Goal: Transaction & Acquisition: Purchase product/service

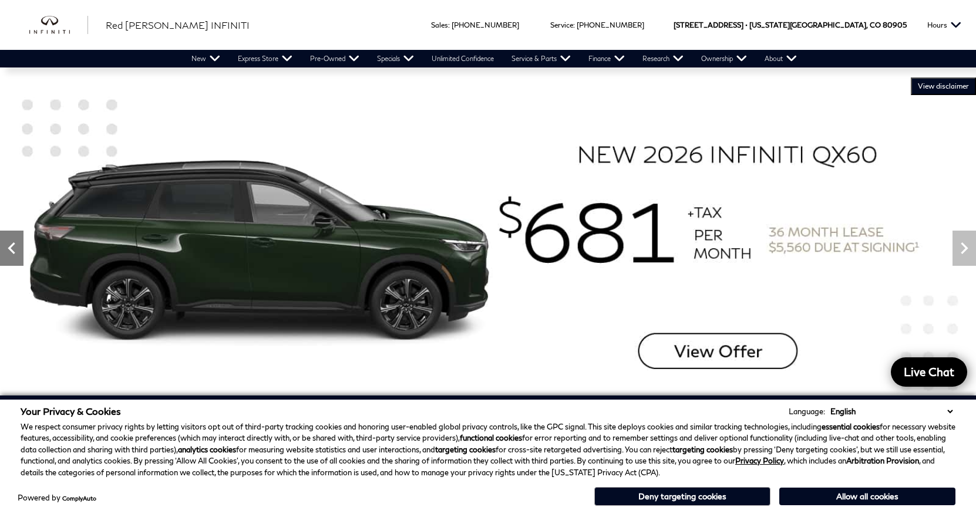
click at [14, 244] on icon "Previous" at bounding box center [11, 248] width 7 height 12
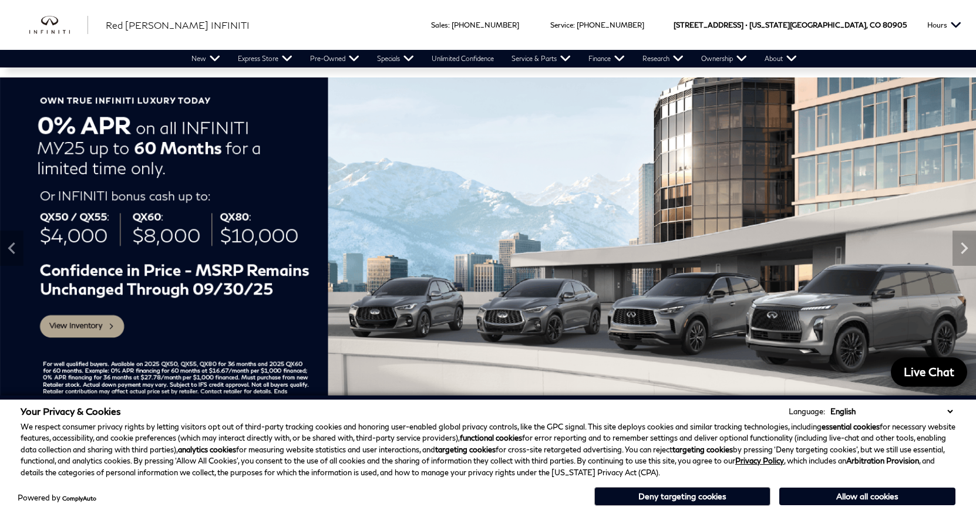
click at [96, 326] on img at bounding box center [488, 248] width 976 height 342
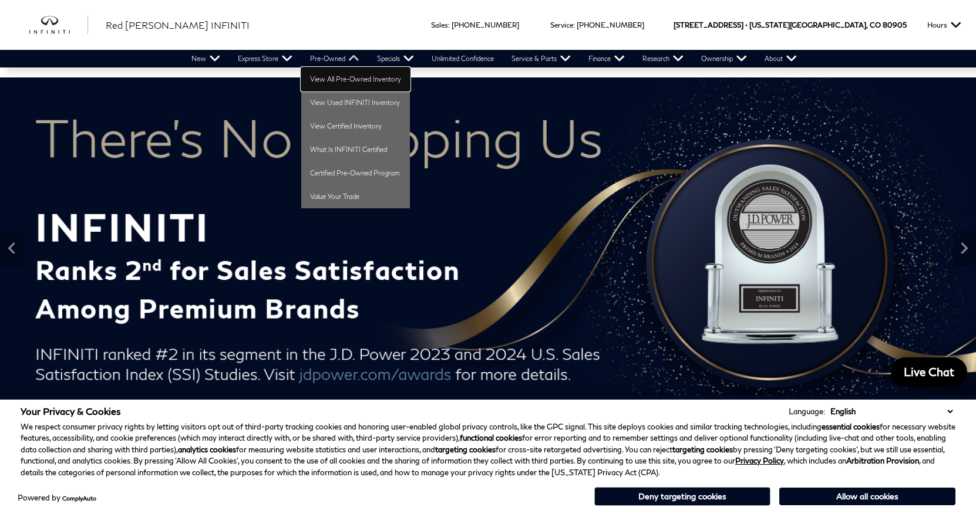
click at [343, 82] on link "View All Pre-Owned Inventory" at bounding box center [355, 79] width 109 height 23
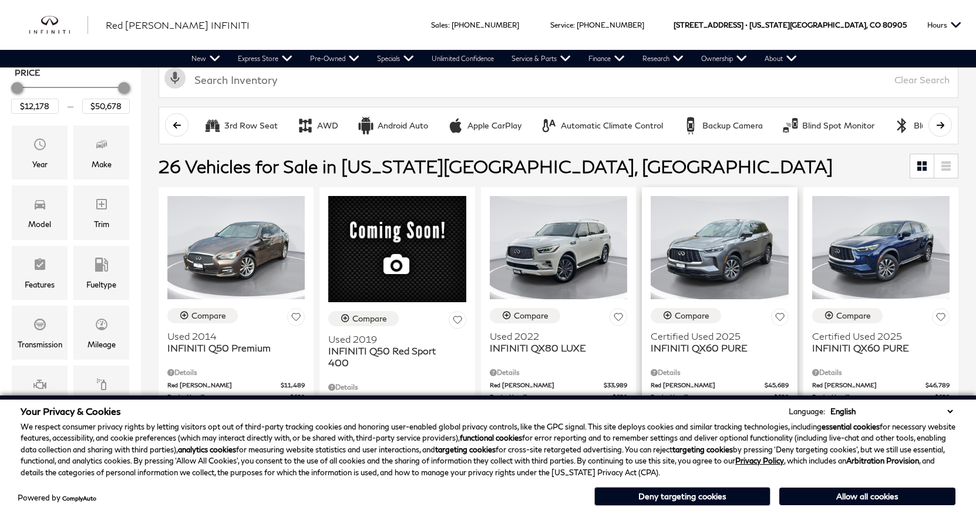
scroll to position [150, 0]
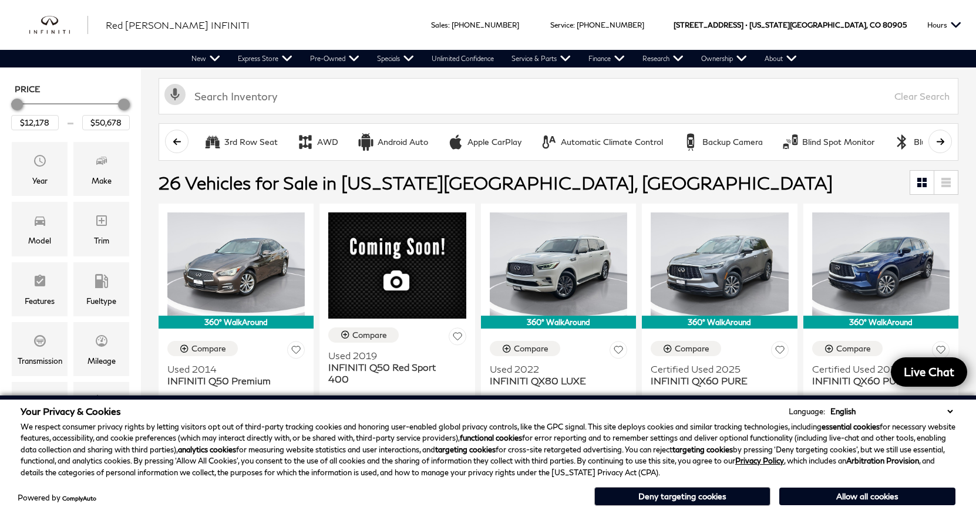
click at [950, 410] on select "English Spanish / Español English / United Kingdom Korean / 한국어 Vietnamese / Ti…" at bounding box center [891, 412] width 128 height 12
click at [837, 406] on select "English Spanish / Español English / United Kingdom Korean / 한국어 Vietnamese / Ti…" at bounding box center [891, 412] width 128 height 12
click at [681, 495] on button "Deny targeting cookies" at bounding box center [682, 496] width 176 height 19
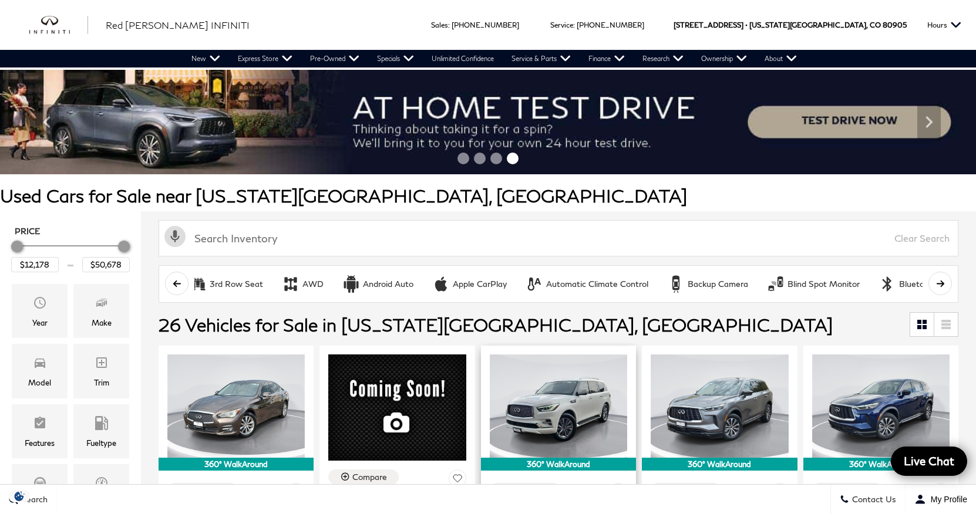
scroll to position [2, 0]
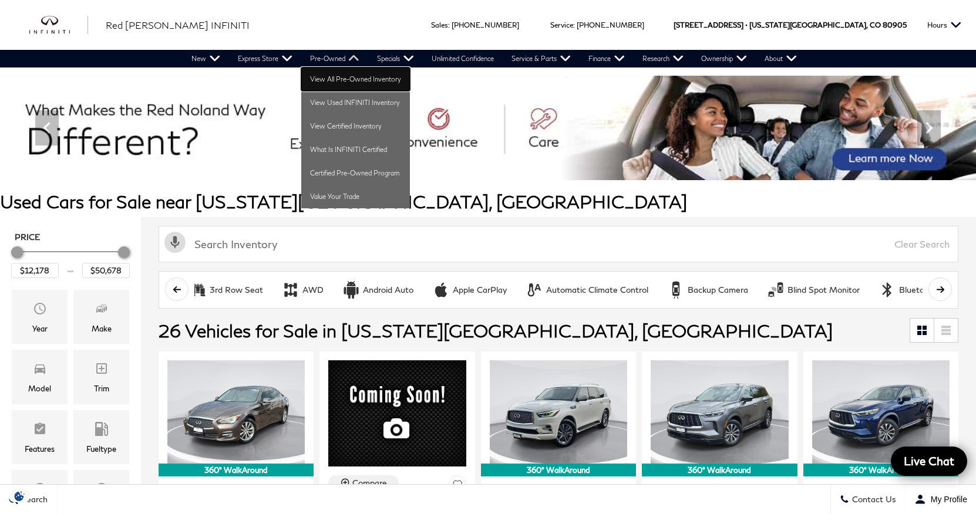
click at [332, 81] on link "View All Pre-Owned Inventory" at bounding box center [355, 79] width 109 height 23
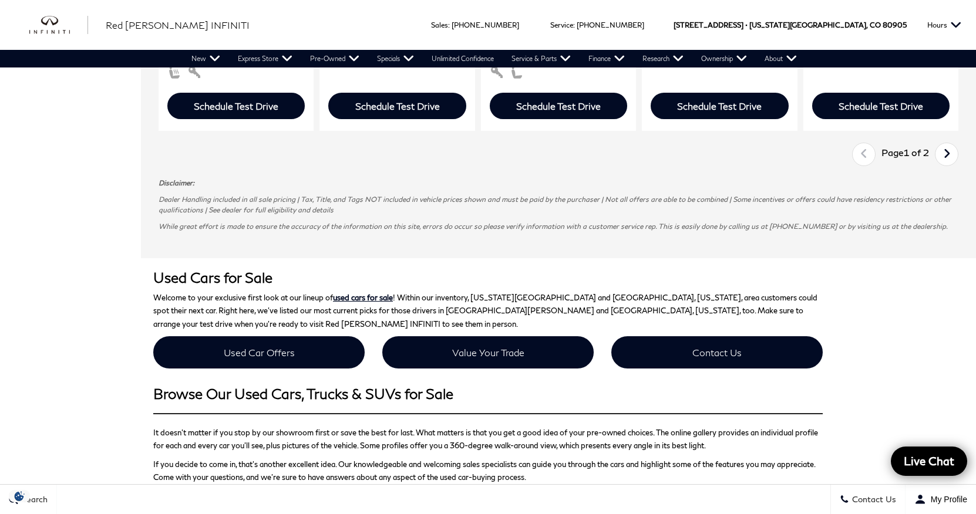
scroll to position [1898, 0]
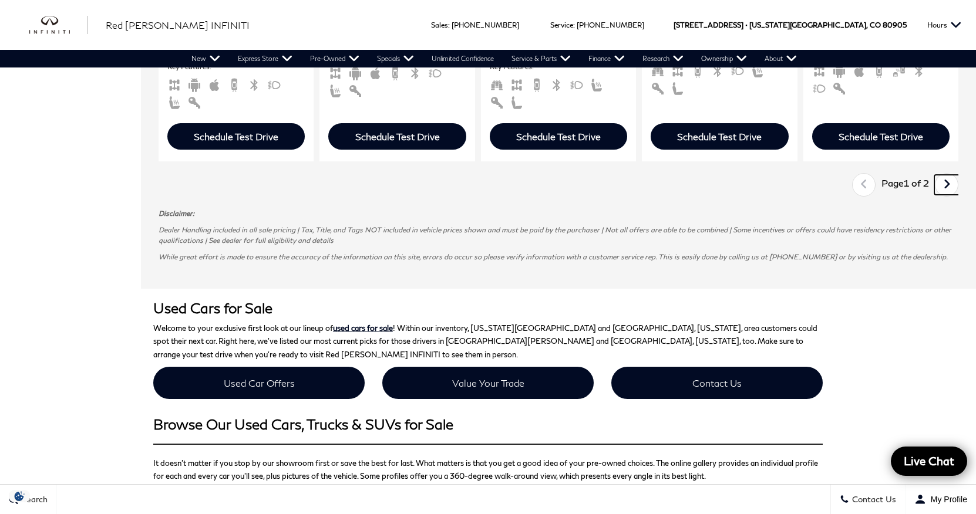
click at [949, 188] on icon "next page" at bounding box center [947, 184] width 8 height 19
